Goal: Transaction & Acquisition: Purchase product/service

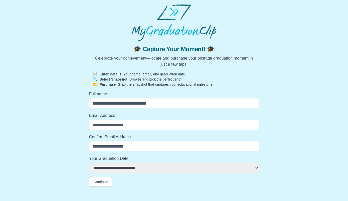
click at [137, 108] on input "Full name" at bounding box center [174, 103] width 170 height 10
type input "**********"
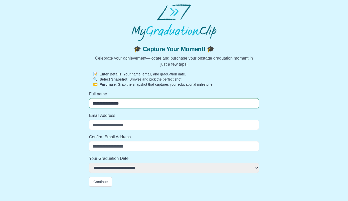
select select
click at [111, 122] on input "Email Address" at bounding box center [174, 125] width 170 height 10
type input "**********"
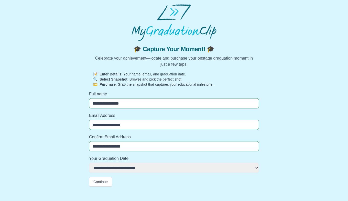
click at [120, 166] on select "**********" at bounding box center [174, 168] width 170 height 10
select select "**********"
click at [89, 163] on select "**********" at bounding box center [174, 168] width 170 height 10
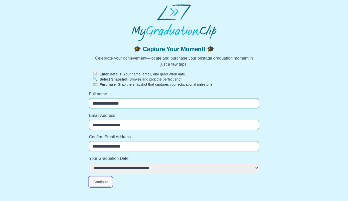
click at [103, 183] on button "Continue" at bounding box center [100, 182] width 23 height 10
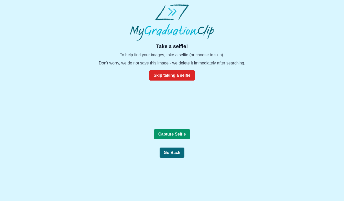
scroll to position [45, 0]
click at [183, 70] on button "Skip taking a selfie" at bounding box center [171, 75] width 45 height 10
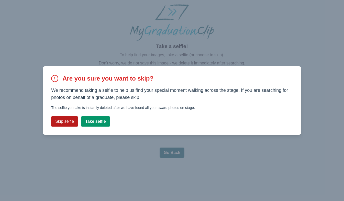
click at [65, 122] on button "Skip selfie" at bounding box center [64, 121] width 27 height 10
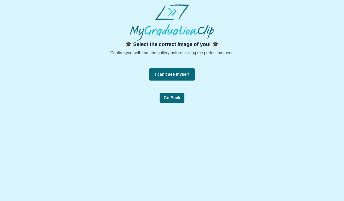
scroll to position [0, 0]
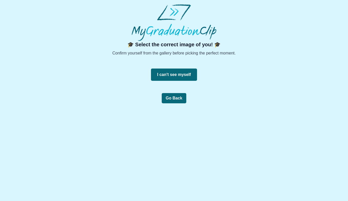
click at [171, 73] on button "I can't see myself" at bounding box center [174, 75] width 46 height 12
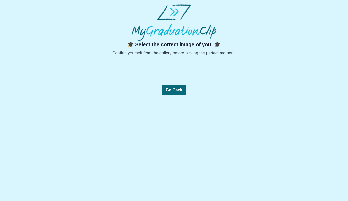
click at [169, 69] on div at bounding box center [174, 70] width 255 height 12
click at [172, 88] on button "Go Back" at bounding box center [174, 90] width 25 height 10
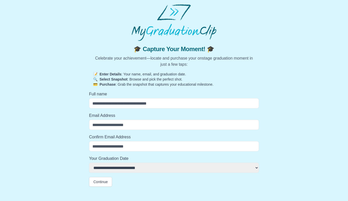
click at [120, 102] on input "Full name" at bounding box center [174, 103] width 170 height 10
type input "**********"
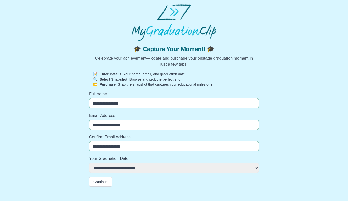
click at [115, 169] on select "**********" at bounding box center [174, 168] width 170 height 10
select select "**********"
click at [89, 163] on select "**********" at bounding box center [174, 168] width 170 height 10
click at [116, 166] on select "**********" at bounding box center [174, 168] width 170 height 10
click at [89, 163] on select "**********" at bounding box center [174, 168] width 170 height 10
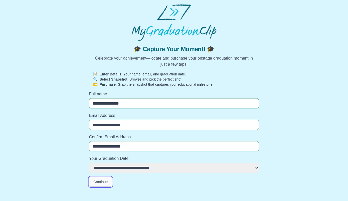
click at [102, 184] on button "Continue" at bounding box center [100, 182] width 23 height 10
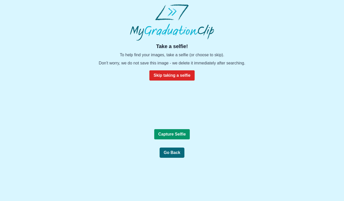
scroll to position [23, 0]
click at [175, 136] on b "Capture Selfie" at bounding box center [172, 134] width 28 height 4
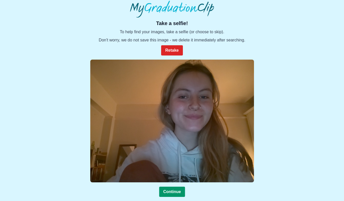
scroll to position [43, 0]
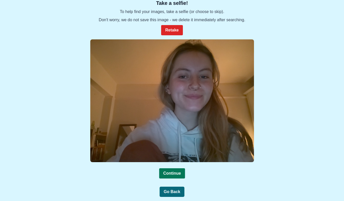
click at [176, 171] on b "Continue" at bounding box center [172, 173] width 18 height 4
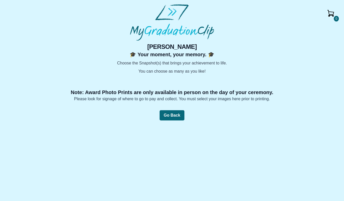
scroll to position [29, 0]
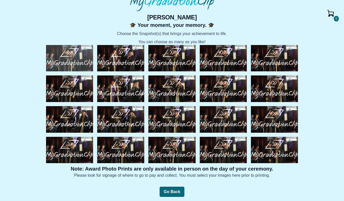
click at [68, 56] on img at bounding box center [69, 58] width 47 height 27
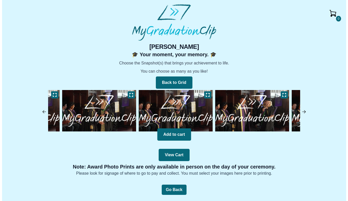
scroll to position [0, 0]
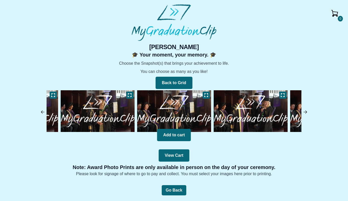
click at [106, 110] on img at bounding box center [97, 111] width 77 height 44
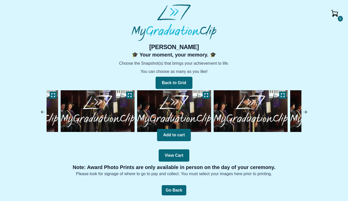
click at [106, 110] on img at bounding box center [97, 111] width 77 height 44
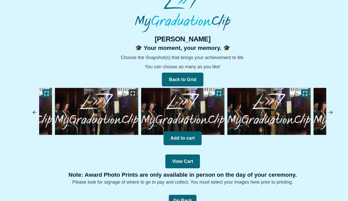
click at [129, 94] on icon at bounding box center [130, 95] width 4 height 4
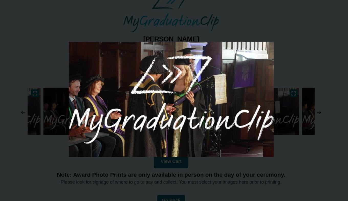
click at [320, 78] on div at bounding box center [174, 100] width 348 height 201
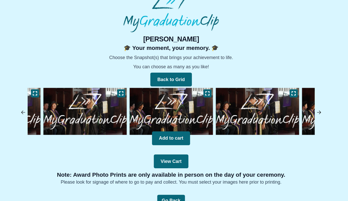
click at [43, 110] on img at bounding box center [42, 112] width 5 height 5
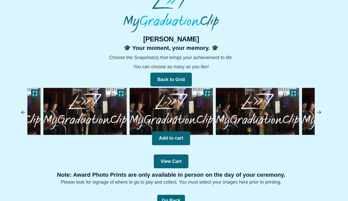
click at [43, 110] on img at bounding box center [42, 112] width 5 height 5
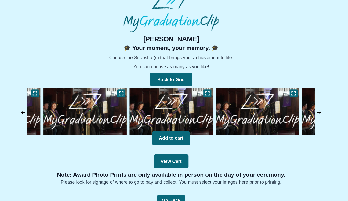
click at [43, 110] on img at bounding box center [42, 112] width 5 height 5
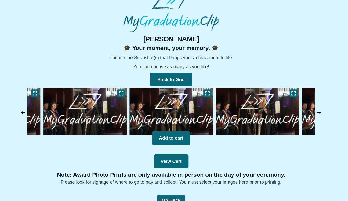
click at [43, 110] on img at bounding box center [42, 112] width 5 height 5
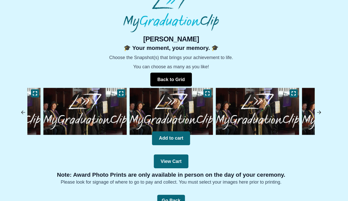
click at [177, 84] on button "Back to Grid" at bounding box center [174, 83] width 37 height 12
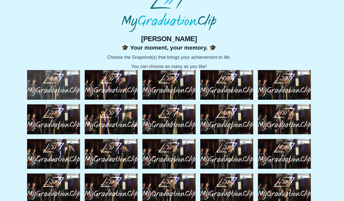
click at [73, 94] on img at bounding box center [69, 87] width 47 height 27
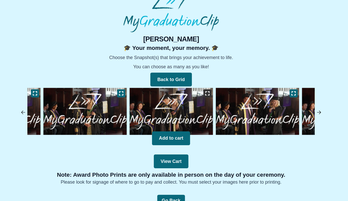
click at [204, 96] on icon at bounding box center [206, 95] width 4 height 3
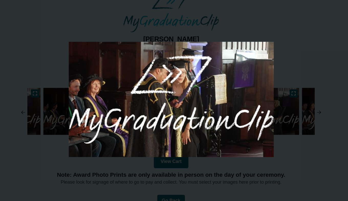
click at [292, 52] on div at bounding box center [174, 100] width 348 height 201
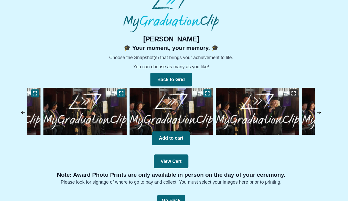
click at [283, 95] on icon at bounding box center [283, 95] width 4 height 4
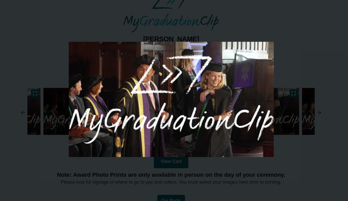
click at [291, 68] on div at bounding box center [174, 100] width 348 height 201
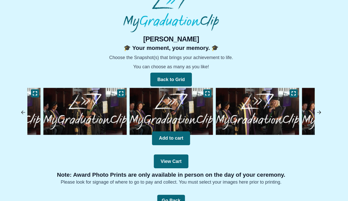
click at [305, 112] on img at bounding box center [305, 112] width 5 height 5
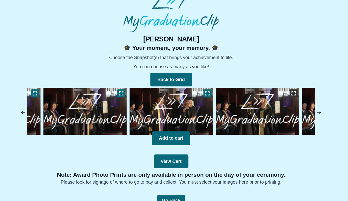
click at [283, 94] on icon at bounding box center [283, 95] width 4 height 4
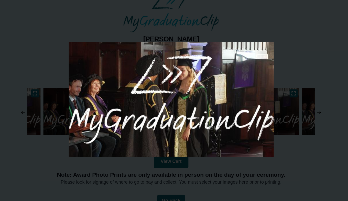
click at [310, 55] on div at bounding box center [174, 100] width 348 height 201
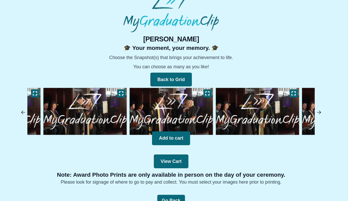
click at [306, 110] on img at bounding box center [305, 112] width 5 height 5
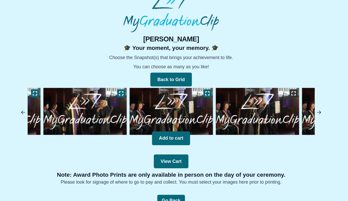
click at [283, 96] on icon at bounding box center [283, 95] width 4 height 4
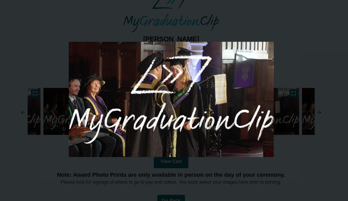
click at [307, 66] on div at bounding box center [174, 100] width 348 height 201
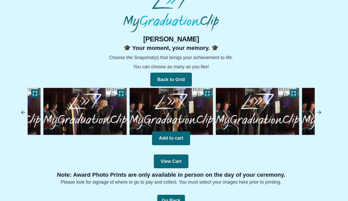
click at [305, 113] on img at bounding box center [305, 112] width 5 height 5
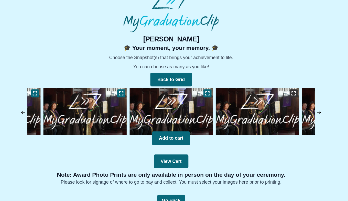
click at [281, 94] on icon at bounding box center [283, 95] width 4 height 3
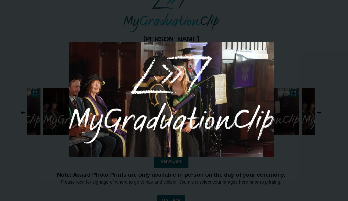
click at [304, 73] on div at bounding box center [174, 100] width 348 height 201
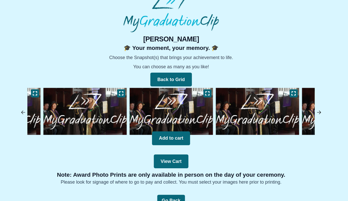
click at [305, 110] on img at bounding box center [305, 112] width 5 height 5
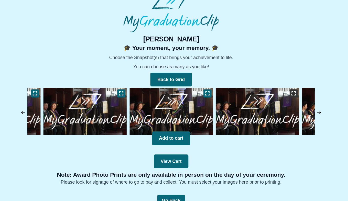
click at [282, 93] on icon at bounding box center [283, 95] width 4 height 4
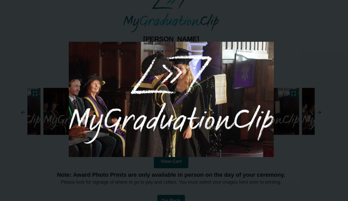
click at [302, 70] on div at bounding box center [174, 100] width 348 height 201
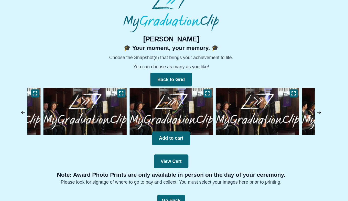
click at [307, 112] on img at bounding box center [305, 112] width 5 height 5
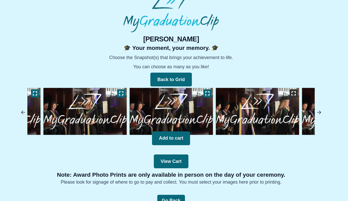
click at [285, 95] on button at bounding box center [282, 95] width 7 height 7
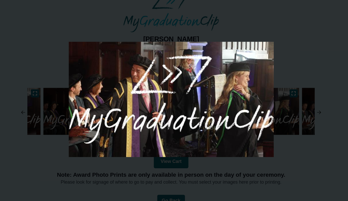
click at [300, 71] on div at bounding box center [174, 100] width 348 height 201
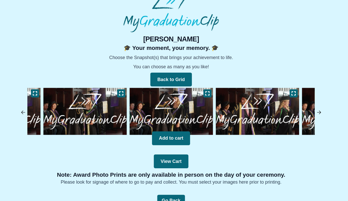
click at [303, 112] on img at bounding box center [305, 112] width 5 height 5
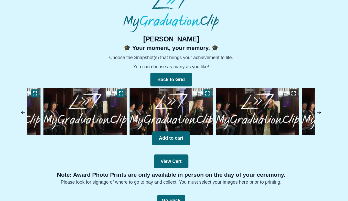
click at [282, 95] on icon at bounding box center [283, 95] width 4 height 4
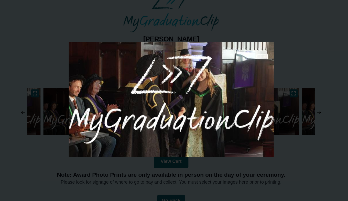
click at [308, 63] on div at bounding box center [174, 100] width 348 height 201
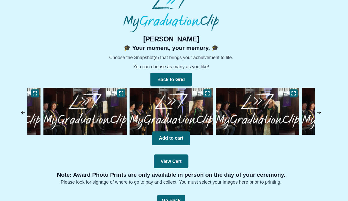
click at [305, 111] on img at bounding box center [305, 112] width 5 height 5
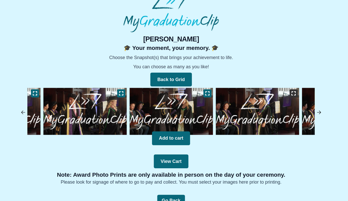
click at [283, 94] on icon at bounding box center [283, 95] width 4 height 4
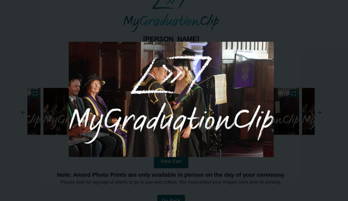
drag, startPoint x: 300, startPoint y: 68, endPoint x: 312, endPoint y: 108, distance: 41.4
click at [312, 108] on div at bounding box center [174, 100] width 348 height 201
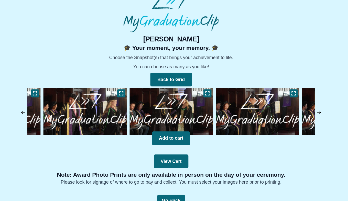
click at [312, 108] on div "0 [PERSON_NAME] 🎓 Your moment, your memory. 🎓 Choose the Snapshot(s) that bring…" at bounding box center [174, 110] width 340 height 134
click at [303, 112] on img at bounding box center [305, 112] width 5 height 5
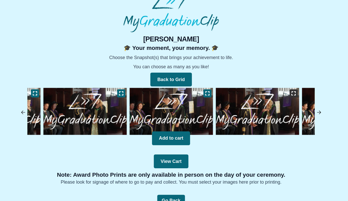
click at [283, 95] on icon at bounding box center [283, 95] width 4 height 4
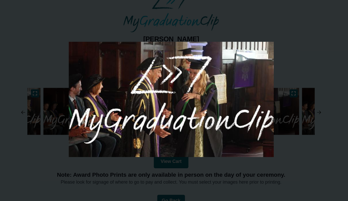
click at [313, 70] on div at bounding box center [174, 100] width 348 height 201
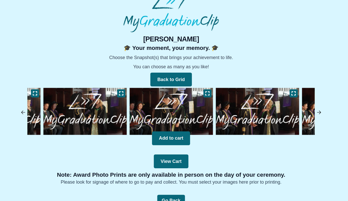
click at [305, 113] on img at bounding box center [305, 112] width 5 height 5
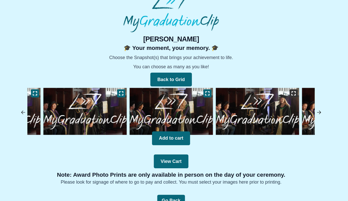
click at [282, 95] on icon at bounding box center [283, 95] width 4 height 4
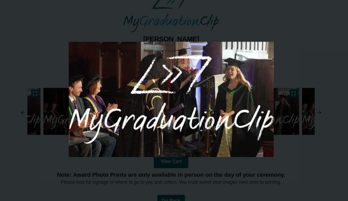
click at [308, 71] on div at bounding box center [174, 100] width 348 height 201
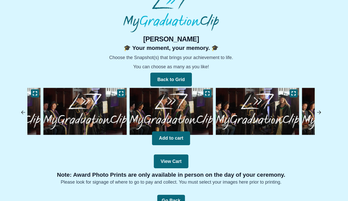
click at [304, 111] on img at bounding box center [305, 112] width 5 height 5
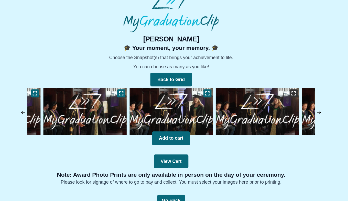
click at [282, 96] on icon at bounding box center [283, 95] width 4 height 4
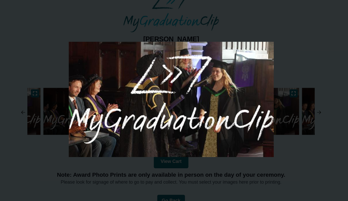
click at [302, 70] on div at bounding box center [174, 100] width 348 height 201
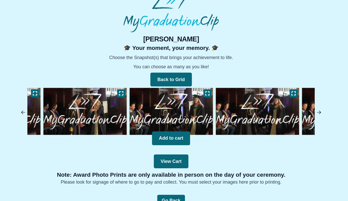
click at [305, 112] on img at bounding box center [305, 112] width 5 height 5
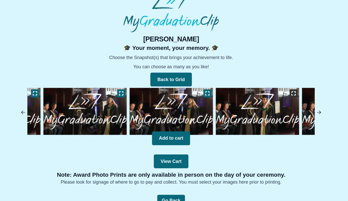
click at [281, 94] on icon at bounding box center [283, 95] width 4 height 3
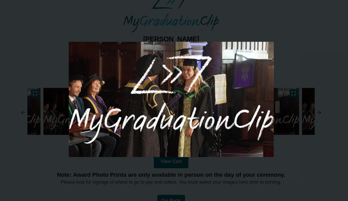
click at [300, 69] on div at bounding box center [174, 100] width 348 height 201
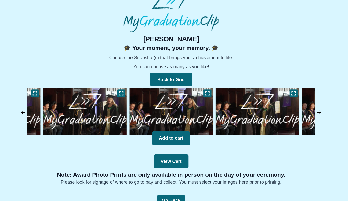
click at [305, 111] on img at bounding box center [305, 112] width 5 height 5
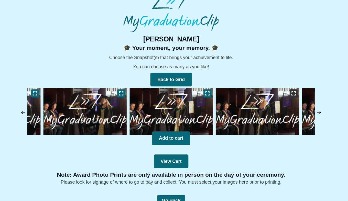
click at [283, 95] on icon at bounding box center [283, 95] width 4 height 4
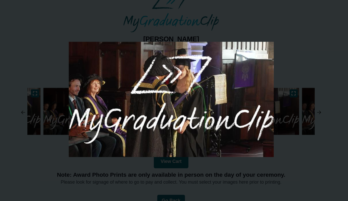
click at [302, 66] on div at bounding box center [174, 100] width 348 height 201
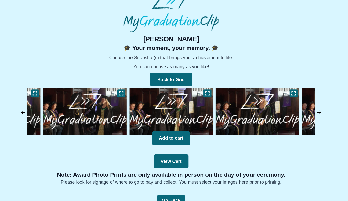
click at [44, 112] on img at bounding box center [42, 112] width 5 height 5
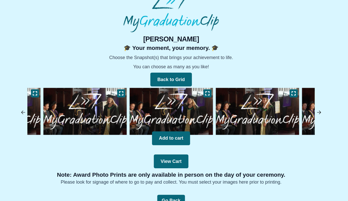
click at [44, 112] on img at bounding box center [42, 112] width 5 height 5
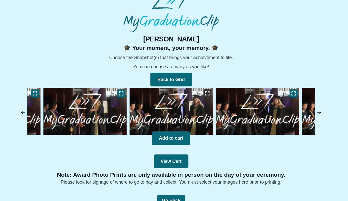
click at [205, 94] on icon at bounding box center [206, 95] width 4 height 3
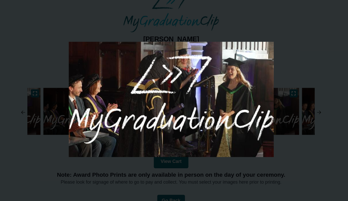
click at [290, 68] on div at bounding box center [174, 100] width 348 height 201
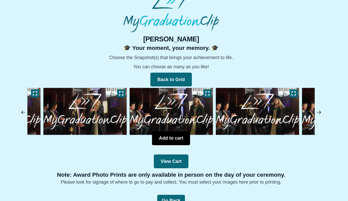
click at [180, 137] on button "Add to cart" at bounding box center [174, 135] width 34 height 12
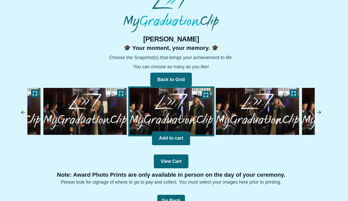
click at [41, 112] on img at bounding box center [42, 112] width 5 height 5
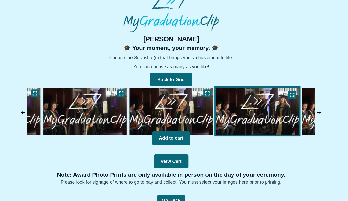
click at [41, 112] on img at bounding box center [42, 112] width 5 height 5
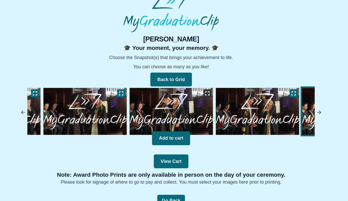
click at [207, 96] on icon at bounding box center [206, 95] width 4 height 4
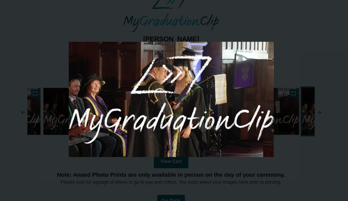
click at [274, 66] on div at bounding box center [174, 100] width 348 height 201
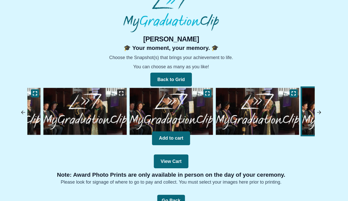
click at [133, 95] on button at bounding box center [129, 95] width 7 height 7
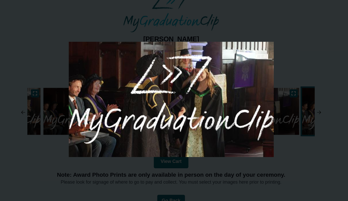
click at [296, 69] on div at bounding box center [174, 100] width 348 height 201
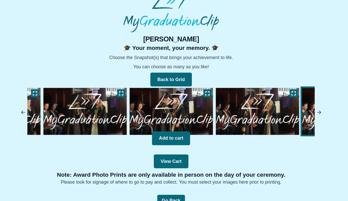
click at [41, 112] on img at bounding box center [42, 112] width 5 height 5
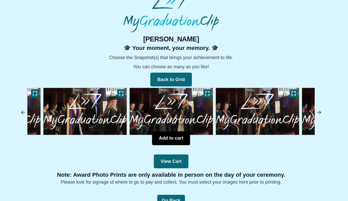
click at [172, 138] on button "Add to cart" at bounding box center [174, 135] width 34 height 12
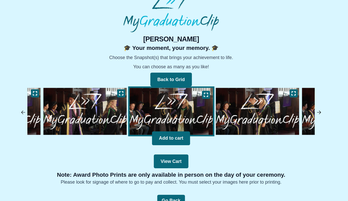
click at [304, 113] on img at bounding box center [305, 112] width 5 height 5
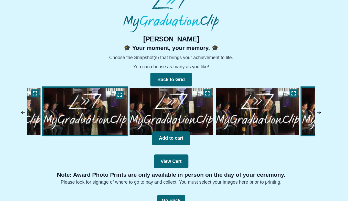
click at [304, 113] on img at bounding box center [305, 112] width 5 height 5
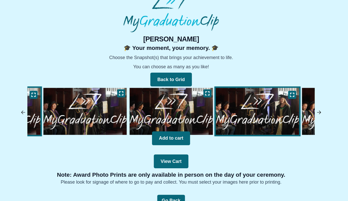
click at [304, 113] on img at bounding box center [305, 112] width 5 height 5
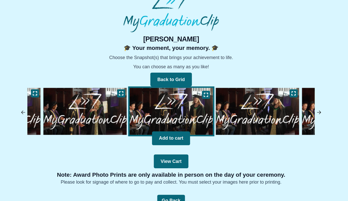
click at [306, 112] on img at bounding box center [305, 112] width 5 height 5
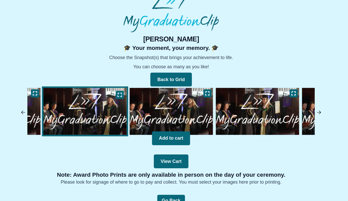
click at [307, 113] on img at bounding box center [305, 112] width 5 height 5
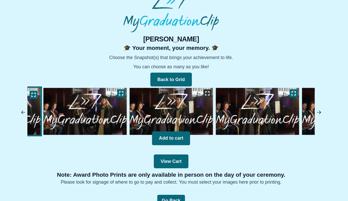
click at [207, 94] on icon at bounding box center [206, 95] width 4 height 4
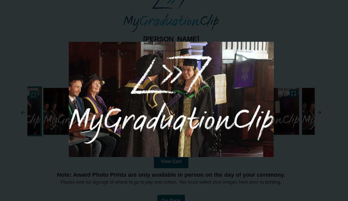
click at [285, 65] on div at bounding box center [174, 100] width 348 height 201
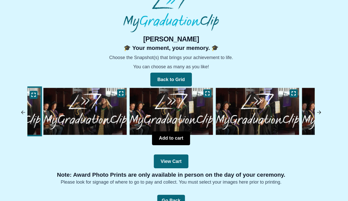
click at [178, 136] on button "Add to cart" at bounding box center [174, 135] width 34 height 12
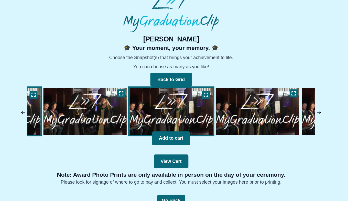
click at [303, 112] on img at bounding box center [305, 112] width 5 height 5
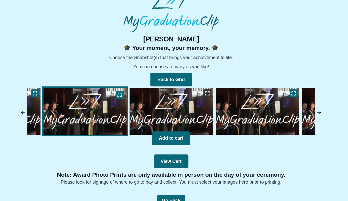
click at [203, 97] on button at bounding box center [206, 95] width 7 height 7
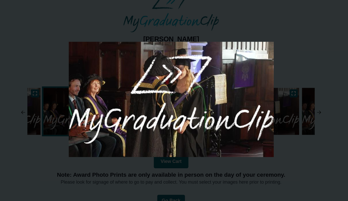
click at [280, 73] on div at bounding box center [174, 100] width 348 height 201
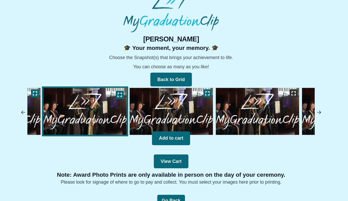
click at [286, 94] on button at bounding box center [282, 95] width 7 height 7
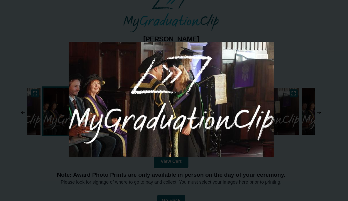
click at [304, 61] on div at bounding box center [174, 100] width 348 height 201
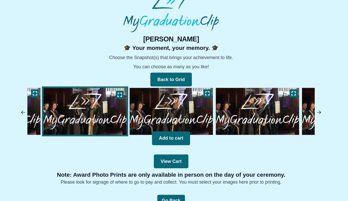
click at [303, 110] on img at bounding box center [305, 112] width 5 height 5
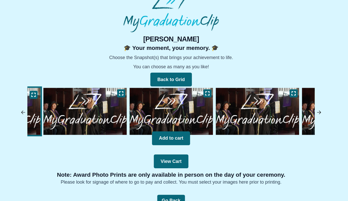
click at [284, 91] on img at bounding box center [250, 111] width 77 height 44
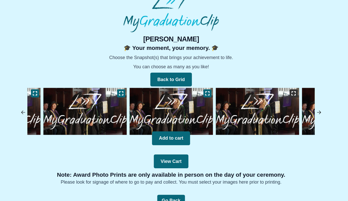
click at [283, 95] on icon at bounding box center [283, 95] width 4 height 4
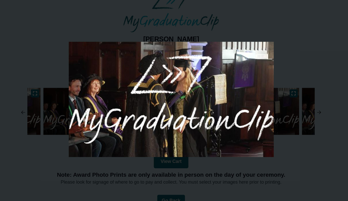
click at [289, 54] on div at bounding box center [174, 100] width 348 height 201
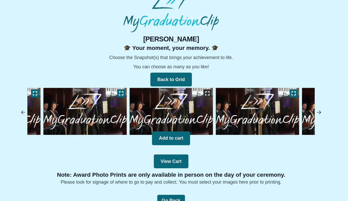
click at [208, 94] on icon at bounding box center [206, 95] width 4 height 3
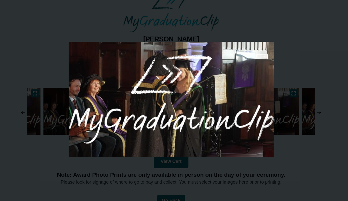
click at [284, 82] on div at bounding box center [174, 100] width 348 height 201
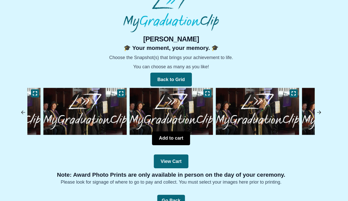
click at [175, 131] on button "Add to cart" at bounding box center [174, 135] width 34 height 12
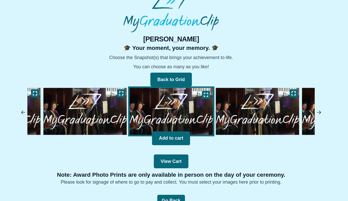
click at [307, 112] on img at bounding box center [305, 112] width 5 height 5
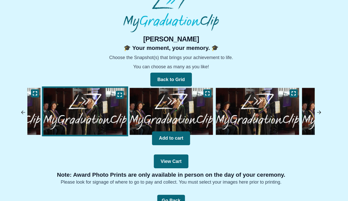
click at [307, 112] on img at bounding box center [305, 112] width 5 height 5
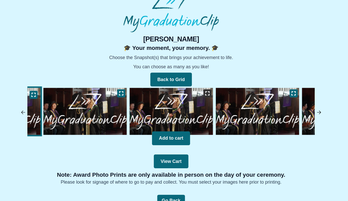
click at [207, 96] on icon at bounding box center [206, 95] width 4 height 4
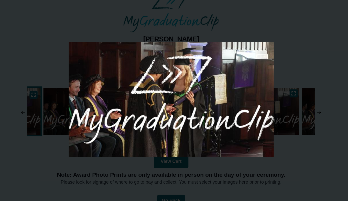
click at [281, 71] on div at bounding box center [174, 100] width 348 height 201
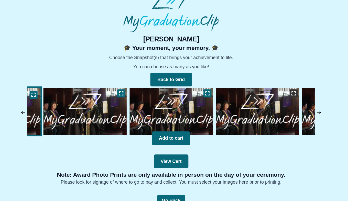
click at [281, 95] on icon at bounding box center [283, 95] width 4 height 3
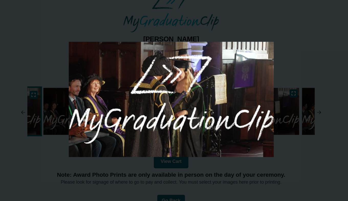
click at [296, 68] on div at bounding box center [174, 100] width 348 height 201
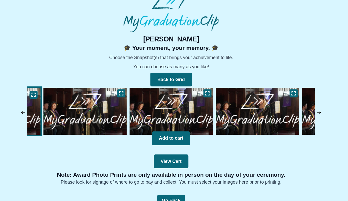
click at [263, 108] on img at bounding box center [250, 111] width 77 height 44
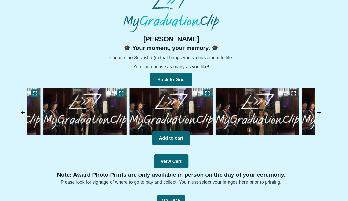
click at [283, 94] on icon at bounding box center [283, 95] width 4 height 4
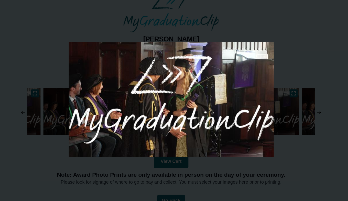
click at [297, 64] on div at bounding box center [174, 100] width 348 height 201
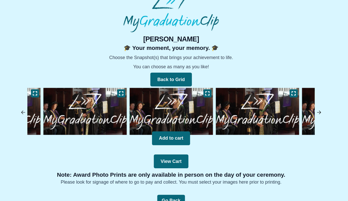
click at [306, 110] on img at bounding box center [305, 112] width 5 height 5
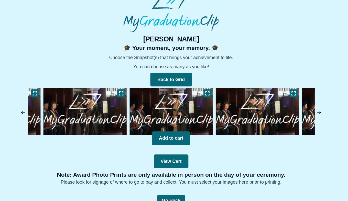
click at [178, 113] on img at bounding box center [174, 111] width 77 height 44
click at [178, 132] on button "Add to cart" at bounding box center [174, 135] width 34 height 12
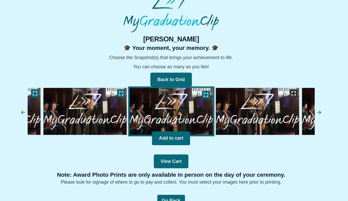
click at [284, 95] on icon at bounding box center [283, 95] width 4 height 4
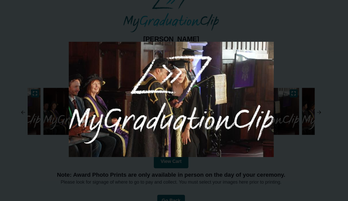
click at [306, 67] on div at bounding box center [174, 100] width 348 height 201
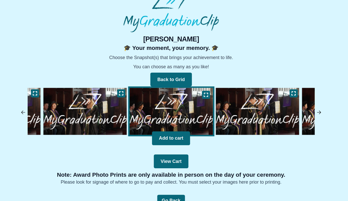
click at [306, 112] on img at bounding box center [305, 112] width 5 height 5
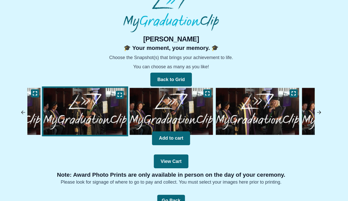
click at [306, 112] on img at bounding box center [305, 112] width 5 height 5
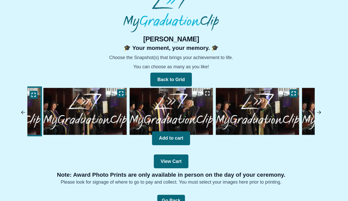
click at [204, 96] on button at bounding box center [206, 95] width 7 height 7
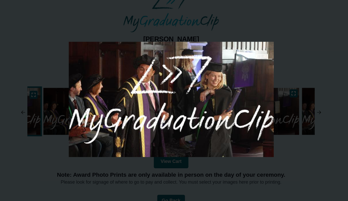
click at [277, 70] on div at bounding box center [174, 100] width 348 height 201
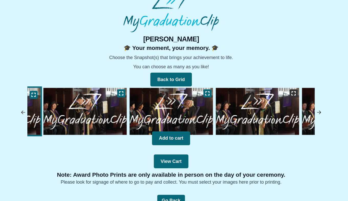
click at [281, 94] on icon at bounding box center [283, 95] width 4 height 3
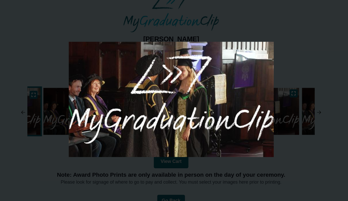
click at [299, 73] on div at bounding box center [174, 100] width 348 height 201
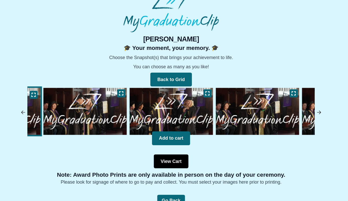
click at [168, 157] on button "View Cart" at bounding box center [174, 155] width 31 height 12
